Goal: Task Accomplishment & Management: Manage account settings

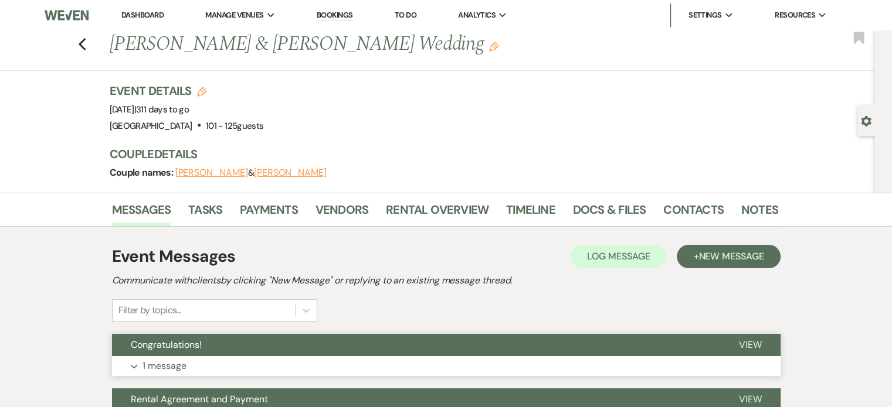
click at [251, 346] on button "Congratulations!" at bounding box center [416, 345] width 608 height 22
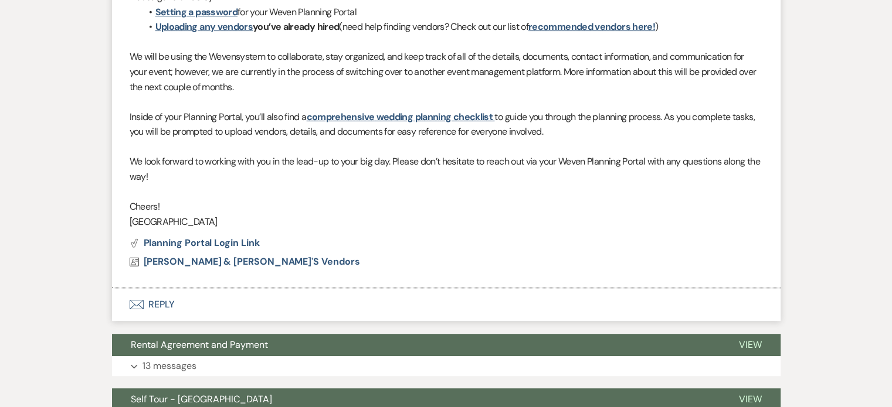
scroll to position [176, 0]
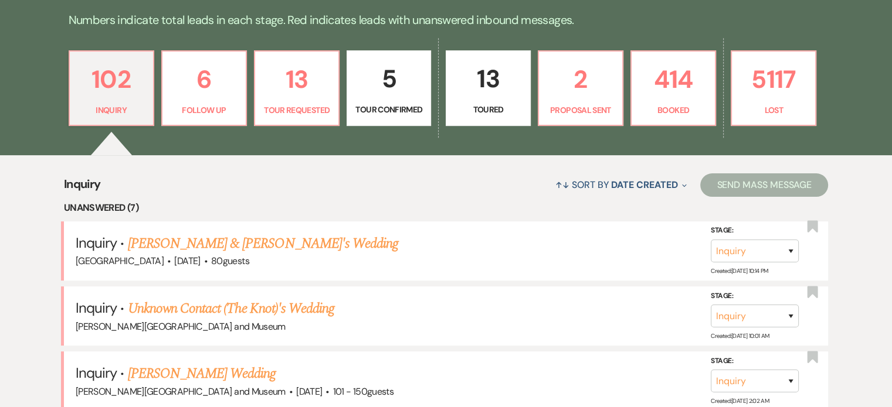
scroll to position [293, 0]
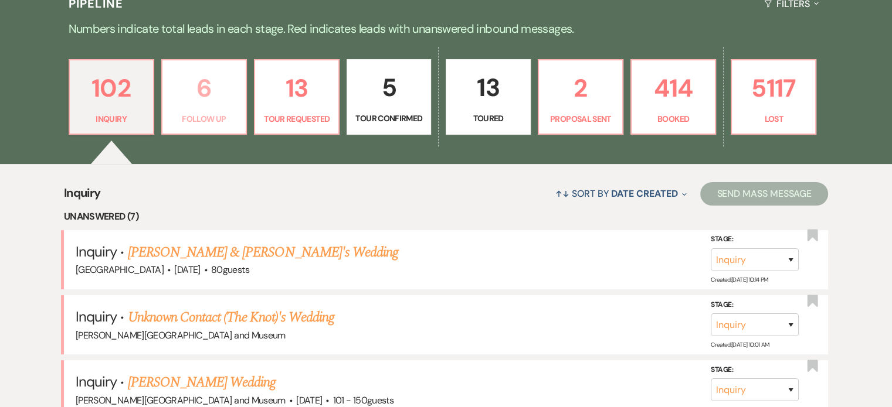
click at [202, 84] on p "6" at bounding box center [203, 88] width 69 height 39
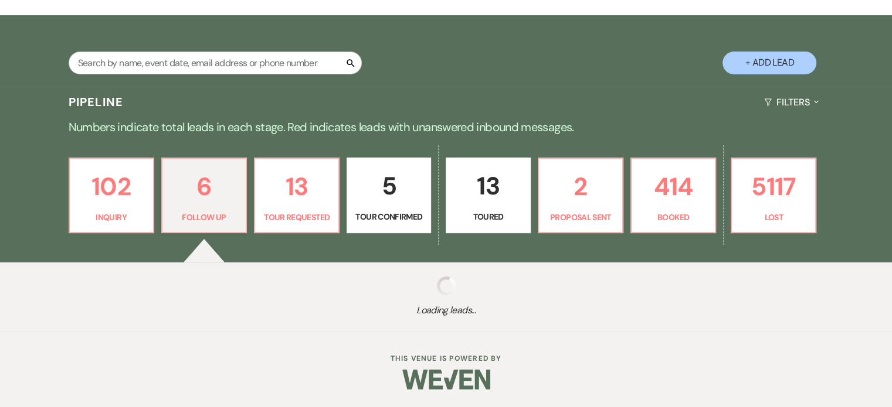
select select "9"
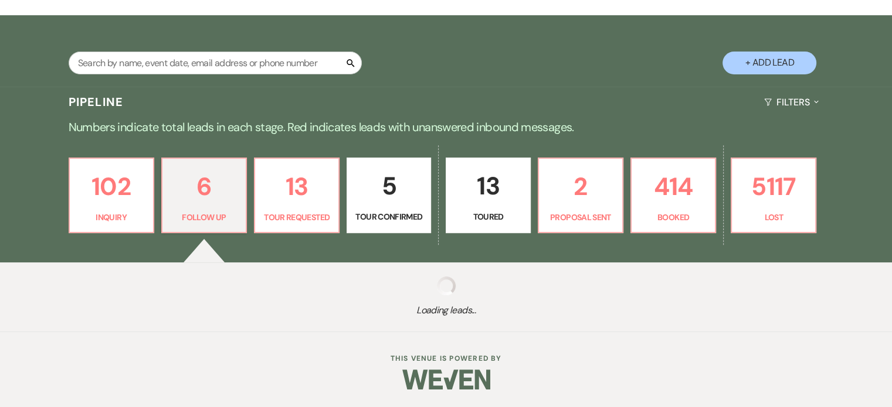
select select "9"
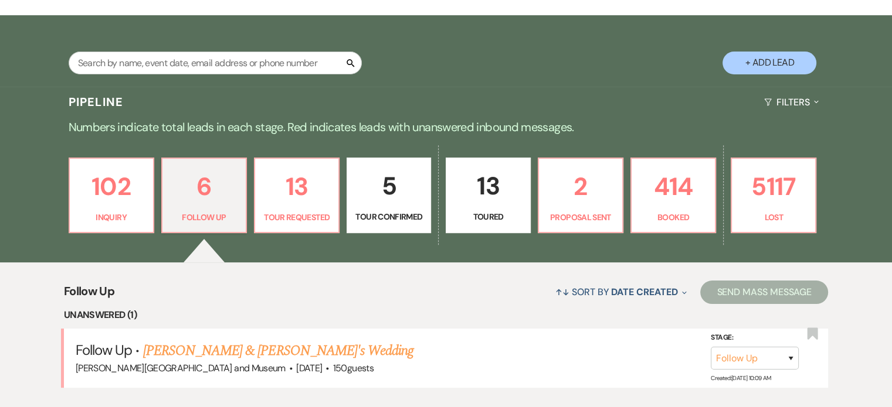
scroll to position [293, 0]
